Goal: Information Seeking & Learning: Compare options

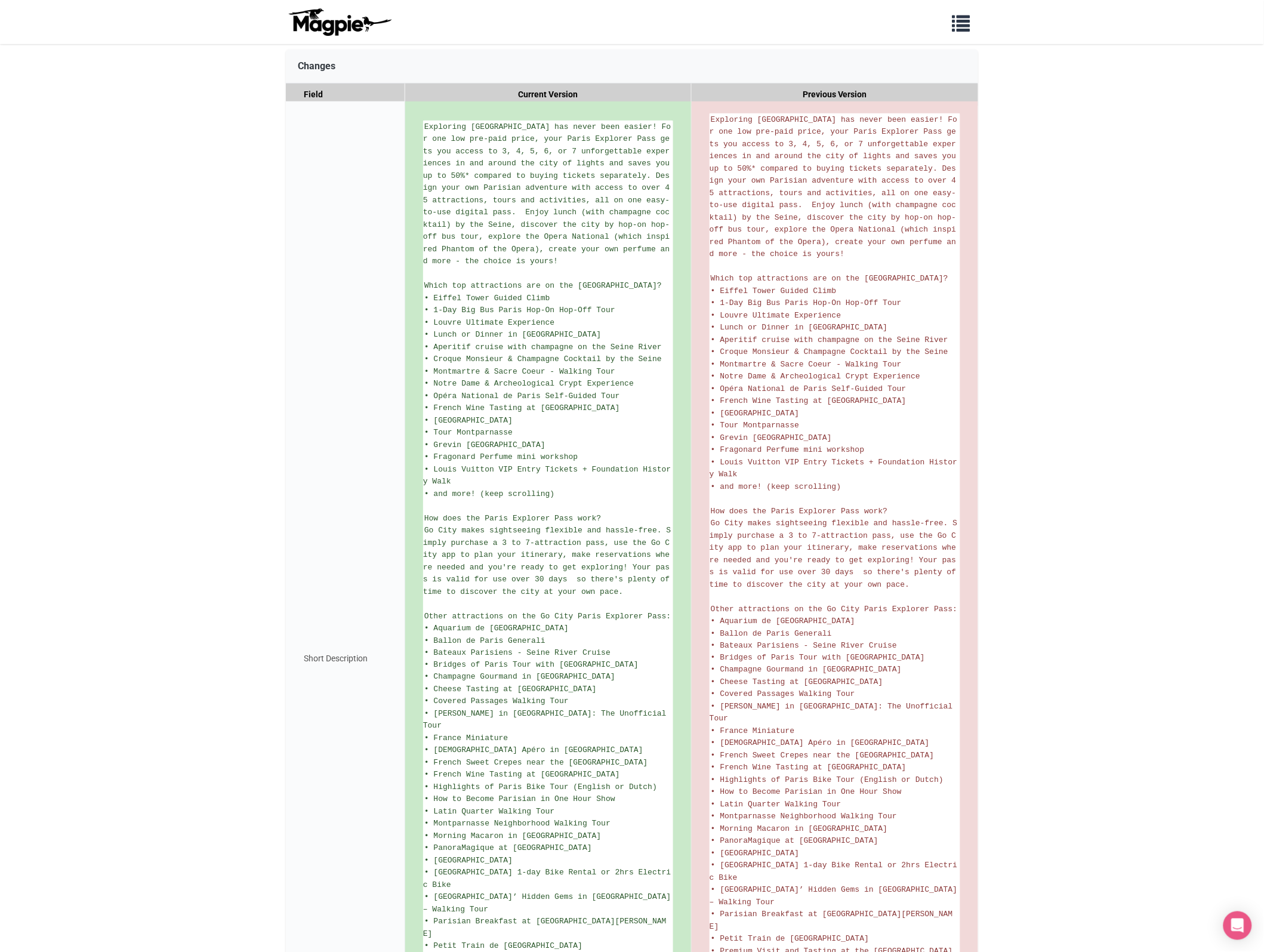
scroll to position [40, 0]
